Goal: Find specific page/section

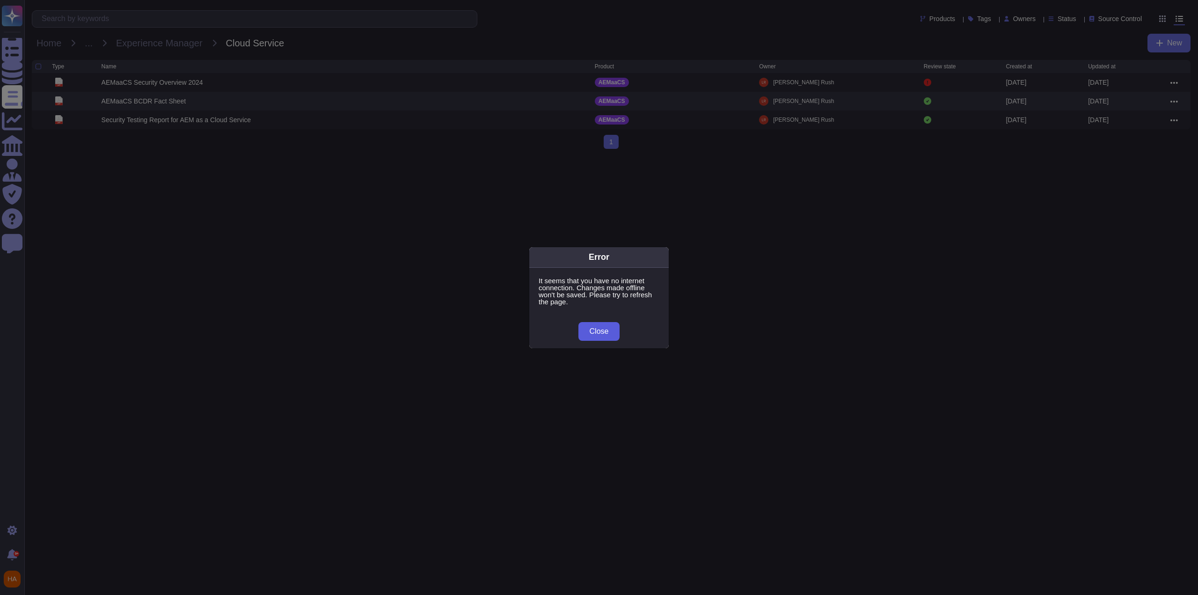
click at [606, 334] on span "Close" at bounding box center [598, 330] width 19 height 7
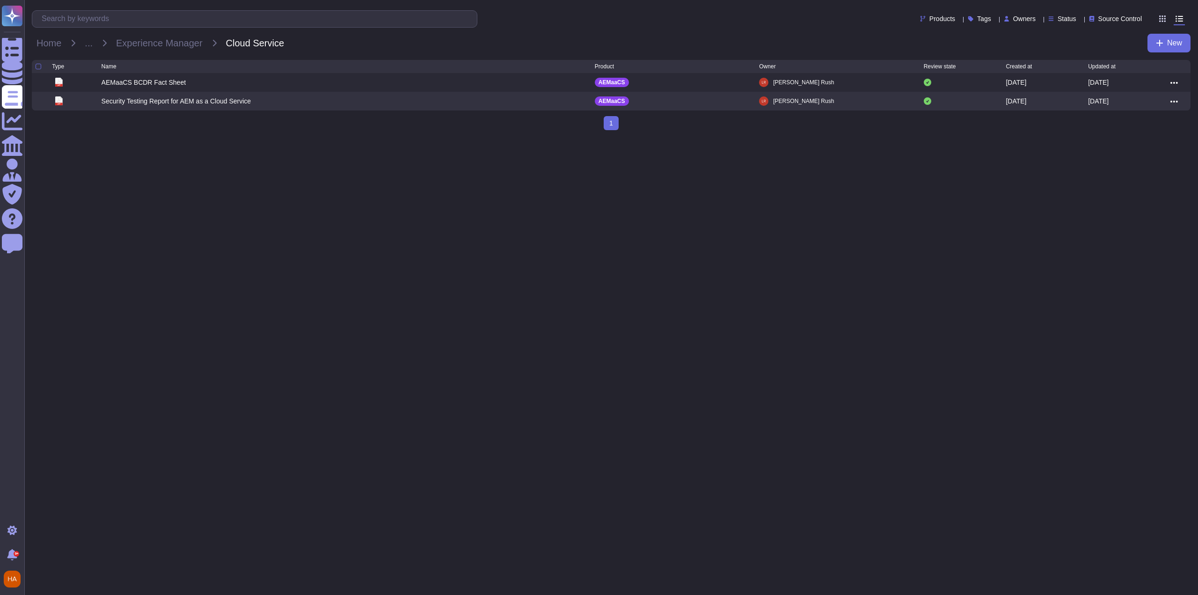
click at [742, 138] on html "Questionnaires Knowledge Base Documents Analytics CAIQ / SIG Admin Trust Center…" at bounding box center [599, 69] width 1198 height 138
click at [1000, 138] on html "Questionnaires Knowledge Base Documents Analytics CAIQ / SIG Admin Trust Center…" at bounding box center [599, 69] width 1198 height 138
